Goal: Information Seeking & Learning: Learn about a topic

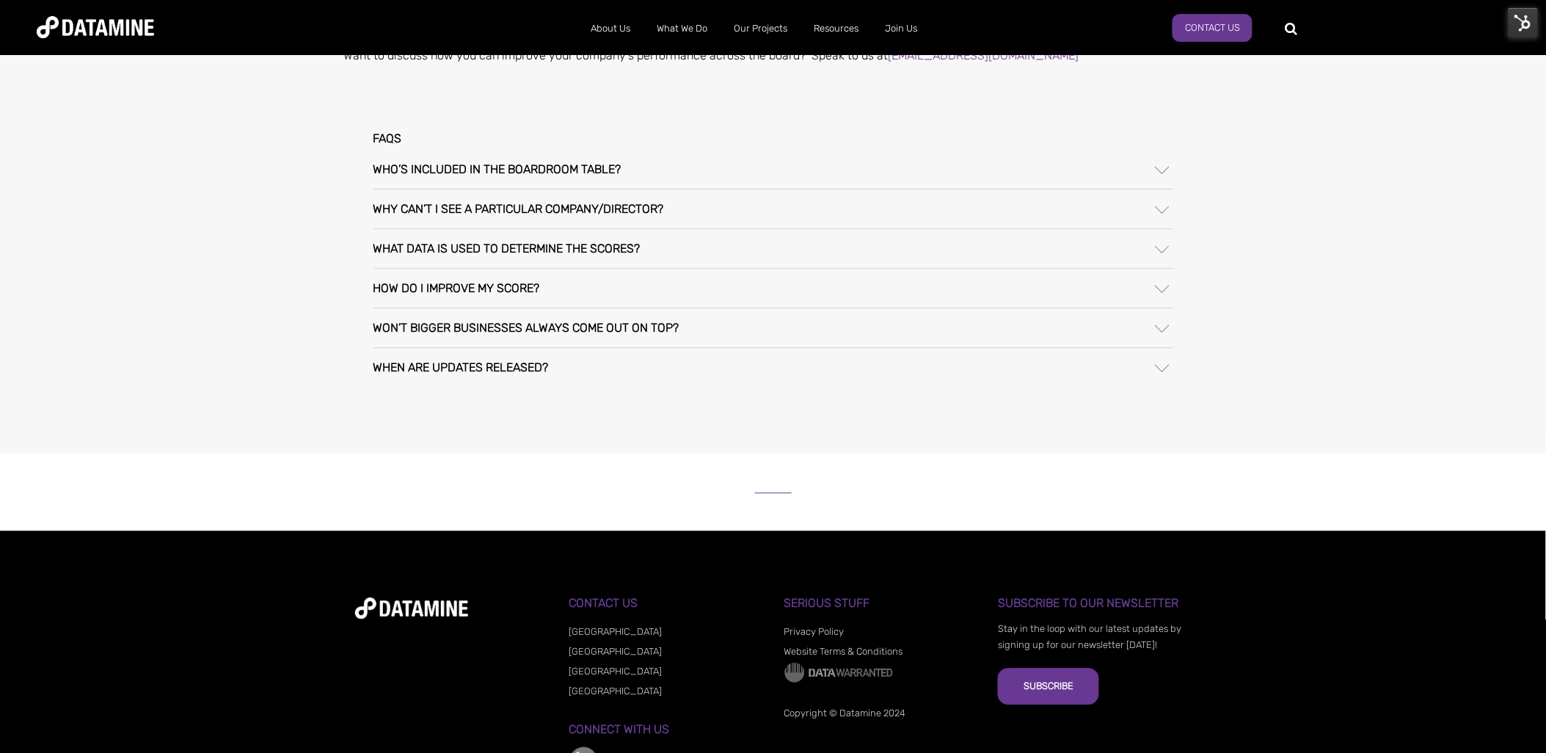
click at [726, 299] on div "How do I improve my score?" at bounding box center [773, 287] width 800 height 39
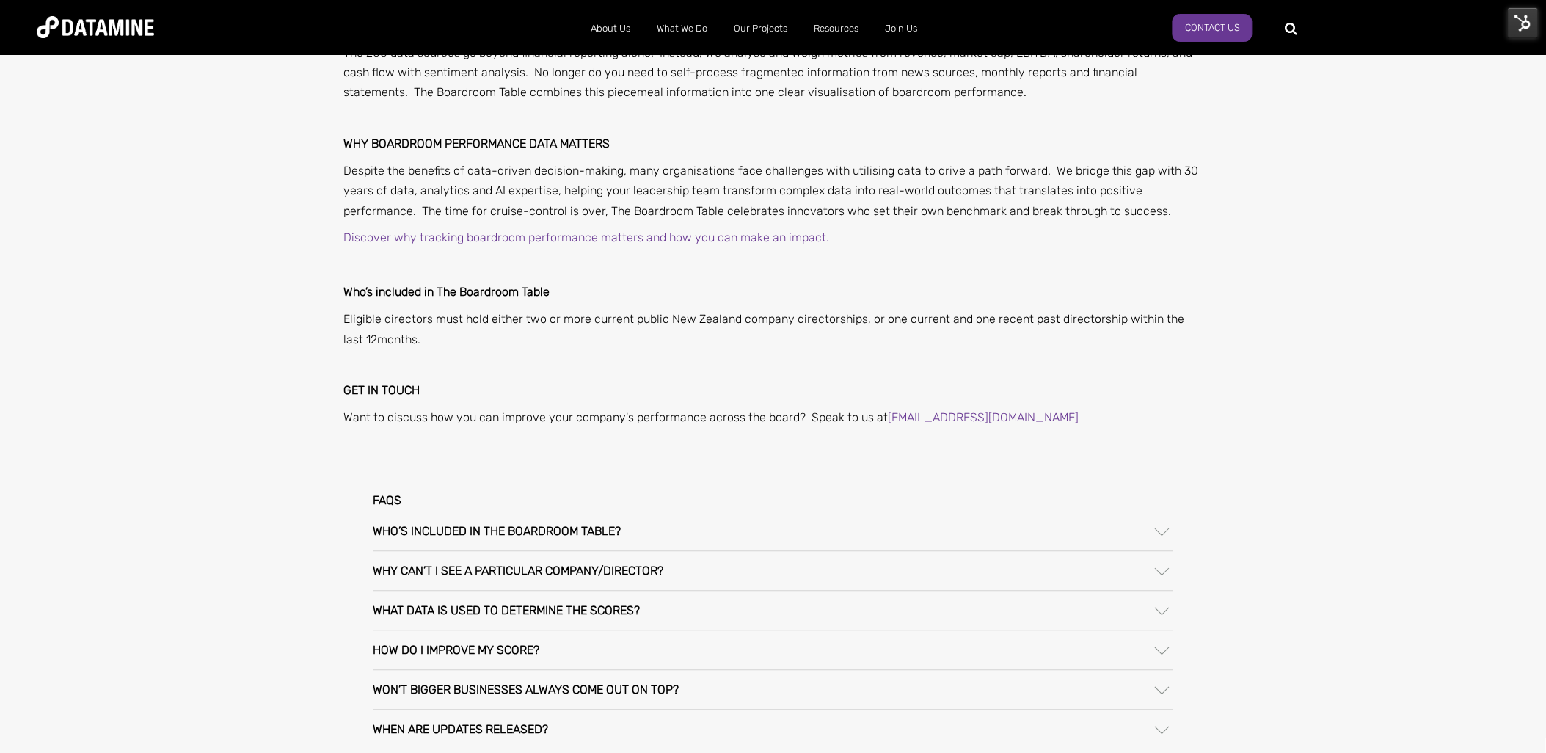
scroll to position [978, 0]
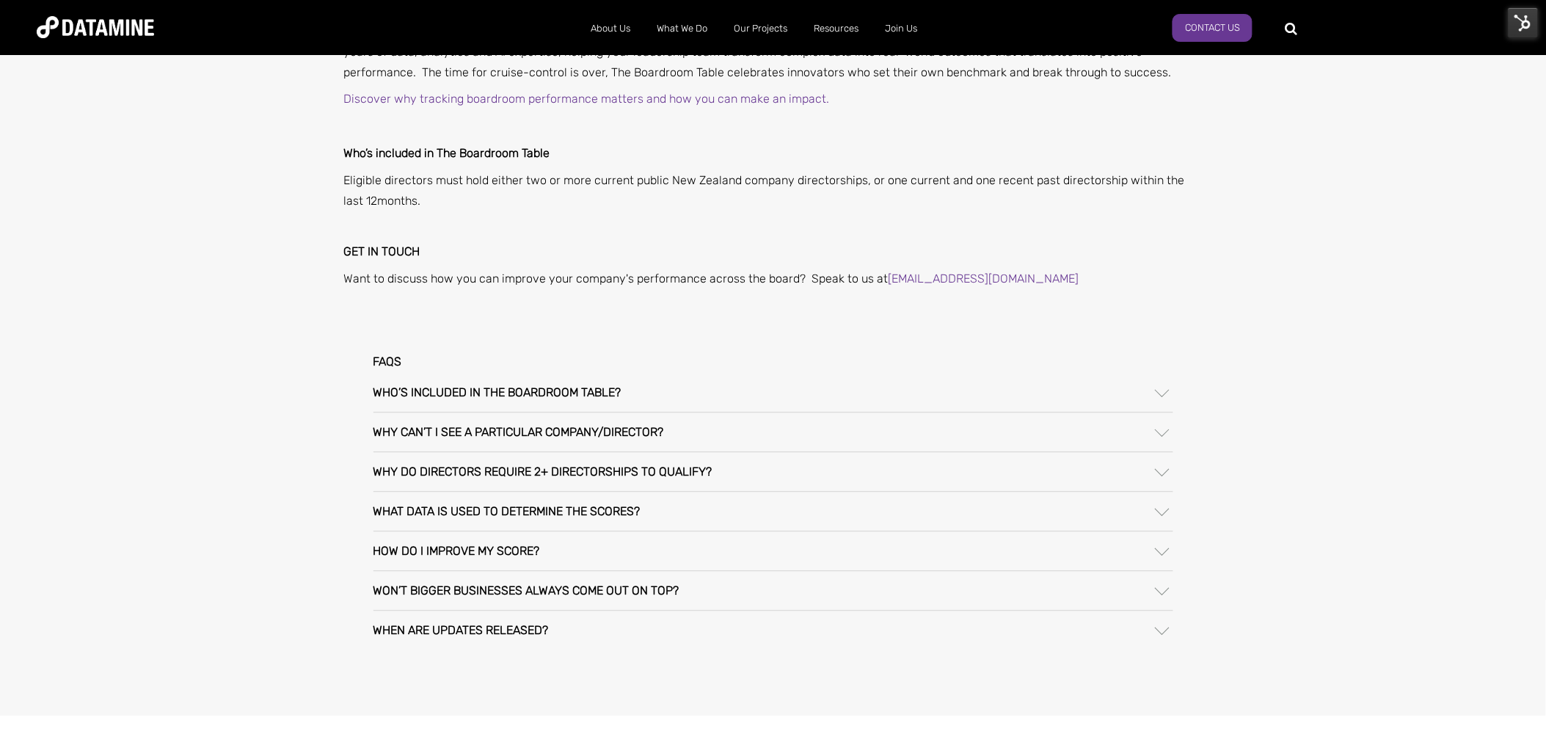
scroll to position [896, 0]
